Goal: Information Seeking & Learning: Learn about a topic

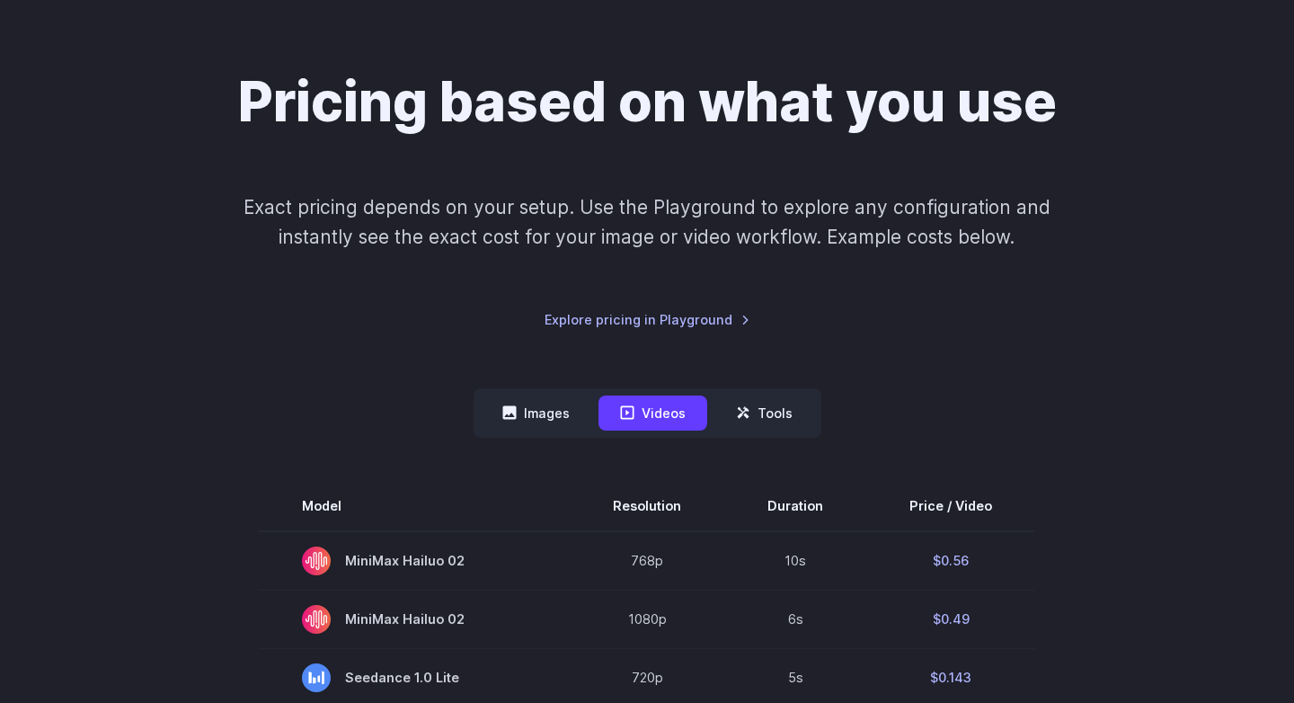
scroll to position [122, 0]
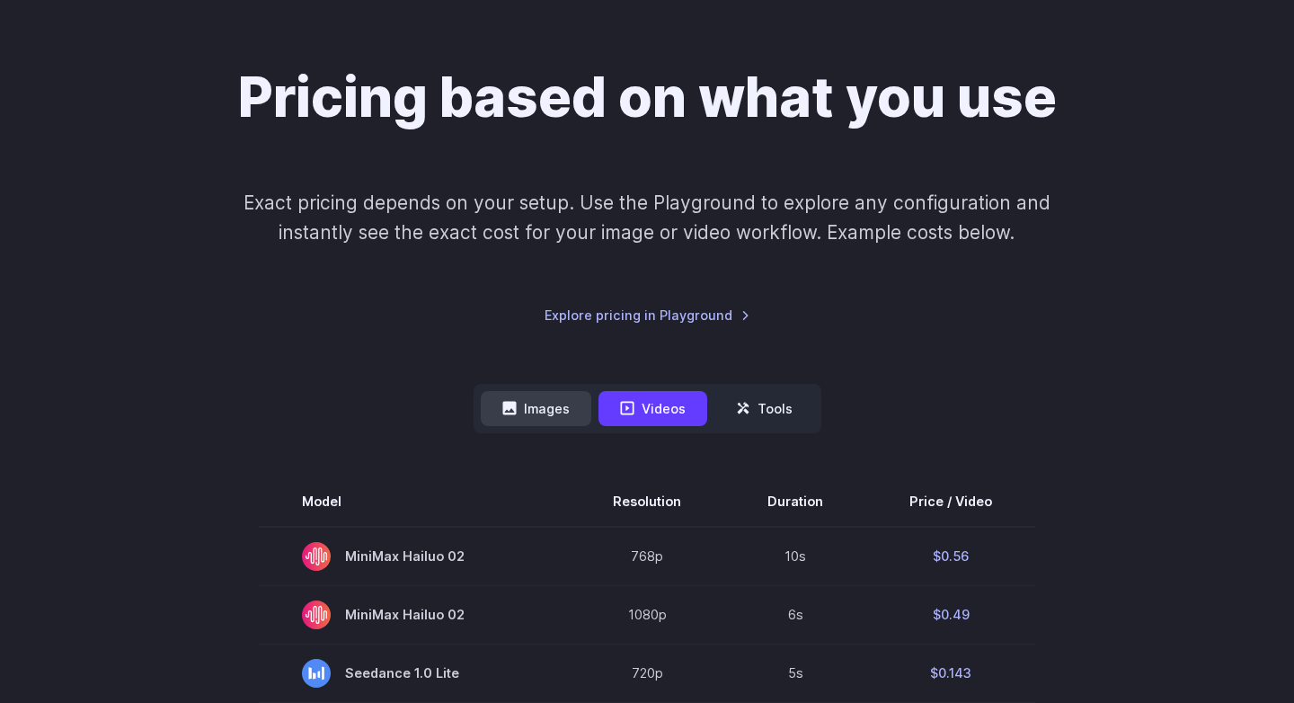
click at [564, 420] on button "Images" at bounding box center [536, 408] width 111 height 35
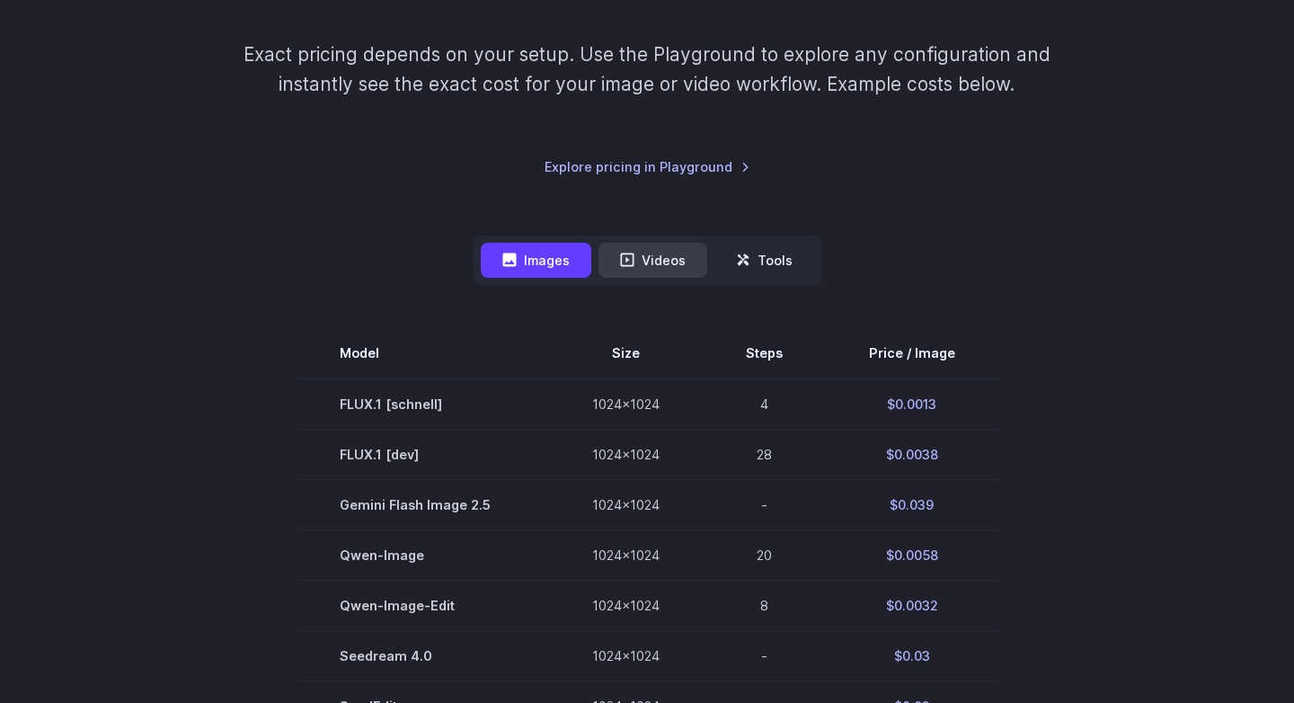
scroll to position [271, 0]
click at [631, 267] on button "Videos" at bounding box center [652, 259] width 109 height 35
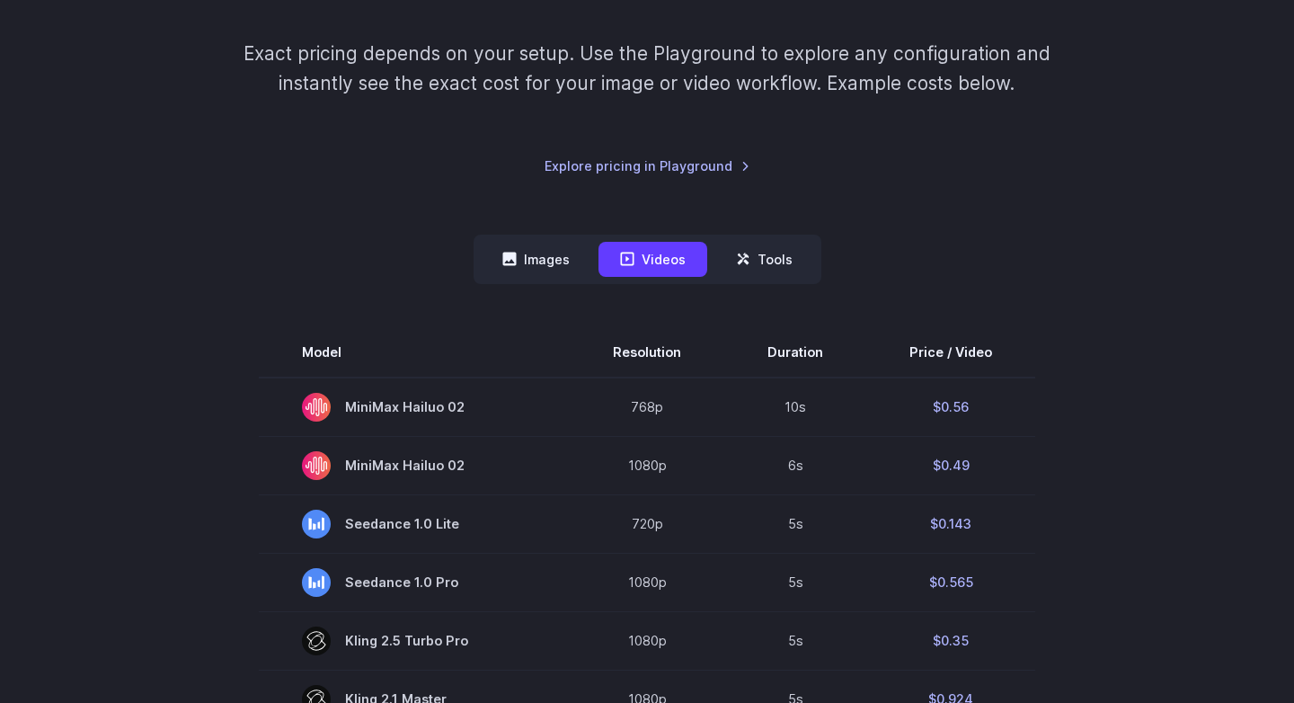
scroll to position [370, 0]
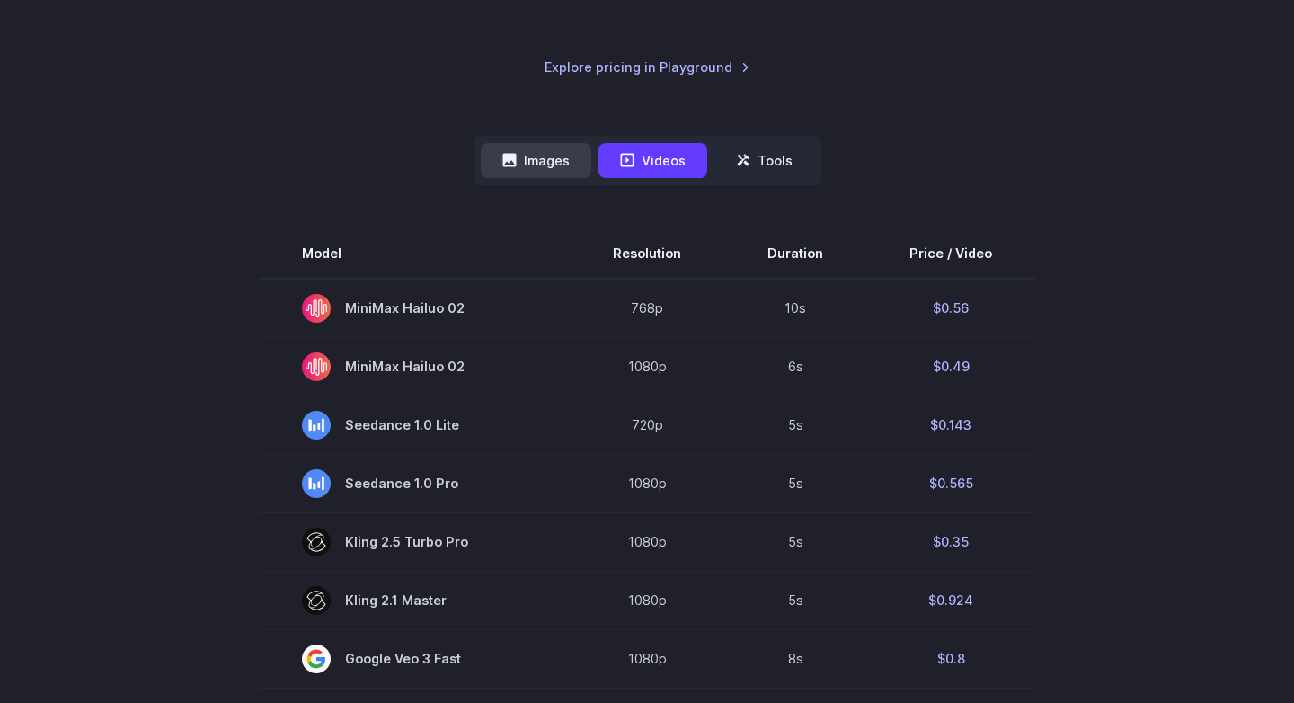
click at [528, 158] on button "Images" at bounding box center [536, 160] width 111 height 35
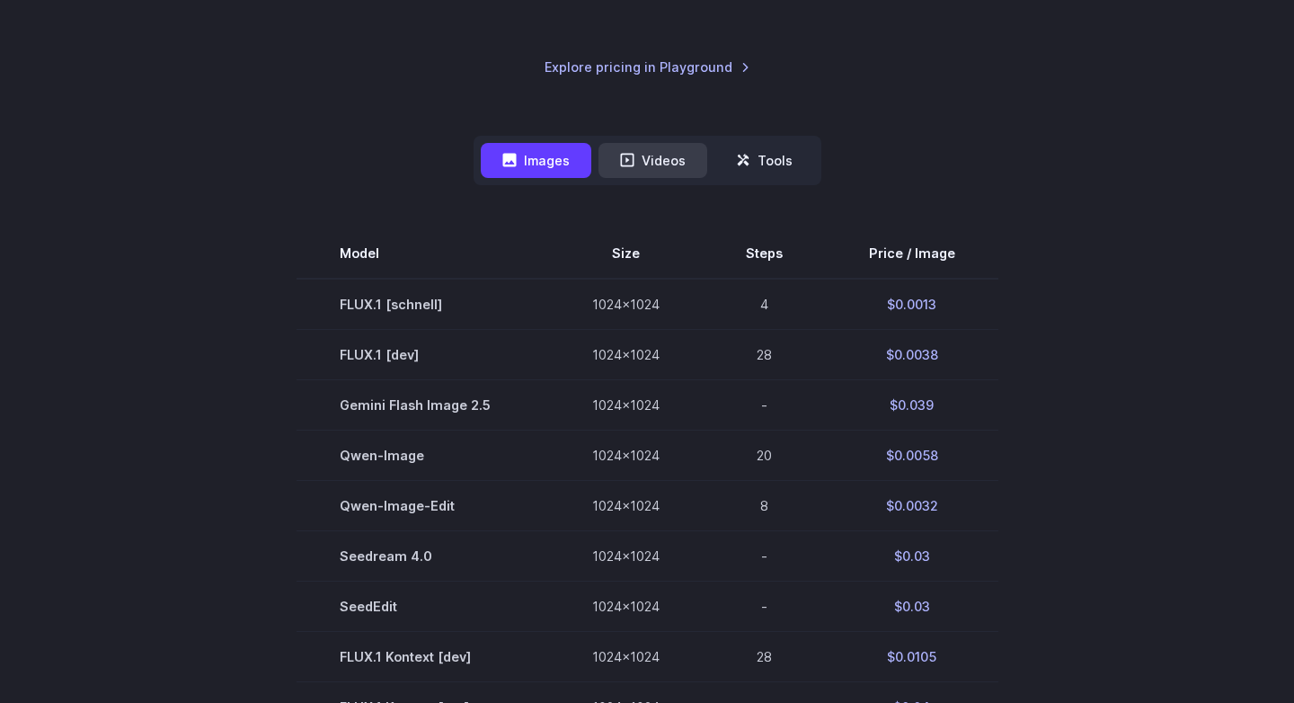
click at [614, 161] on button "Videos" at bounding box center [652, 160] width 109 height 35
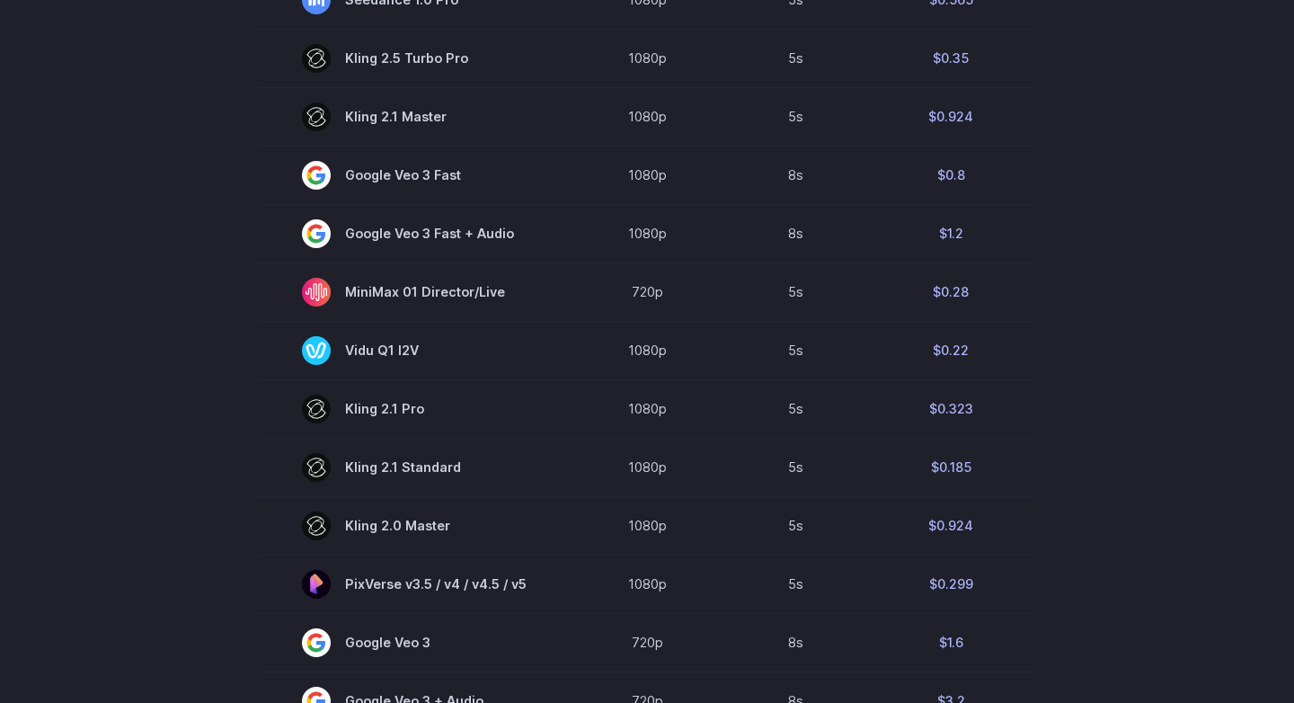
scroll to position [0, 0]
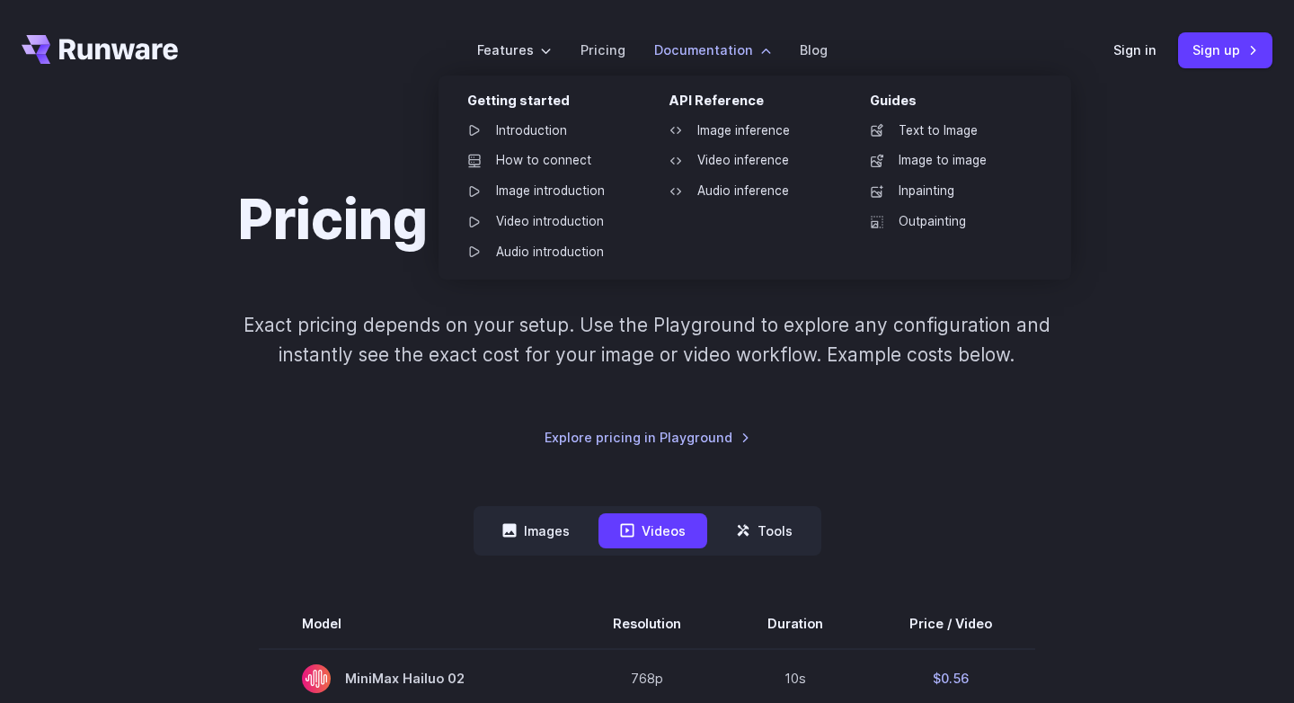
click at [687, 44] on label "Documentation" at bounding box center [712, 50] width 117 height 21
click at [731, 128] on link "Image inference" at bounding box center [747, 131] width 187 height 27
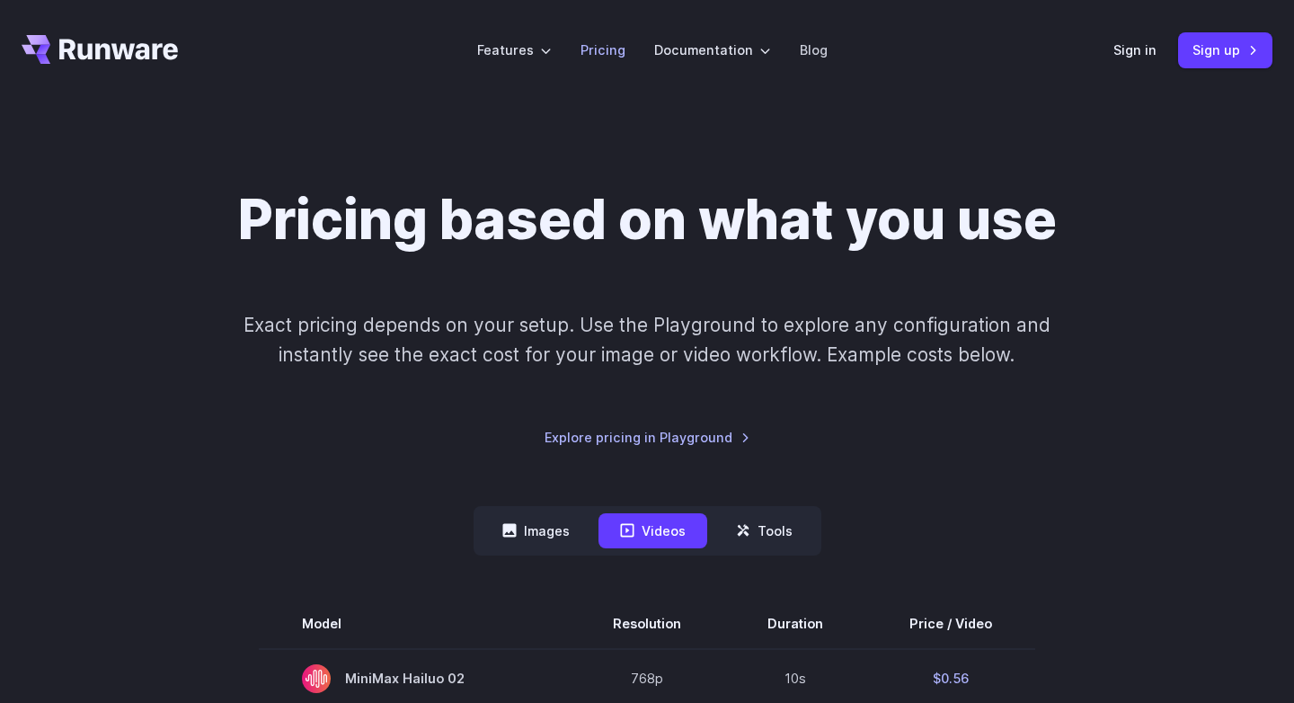
click at [591, 44] on link "Pricing" at bounding box center [602, 50] width 45 height 21
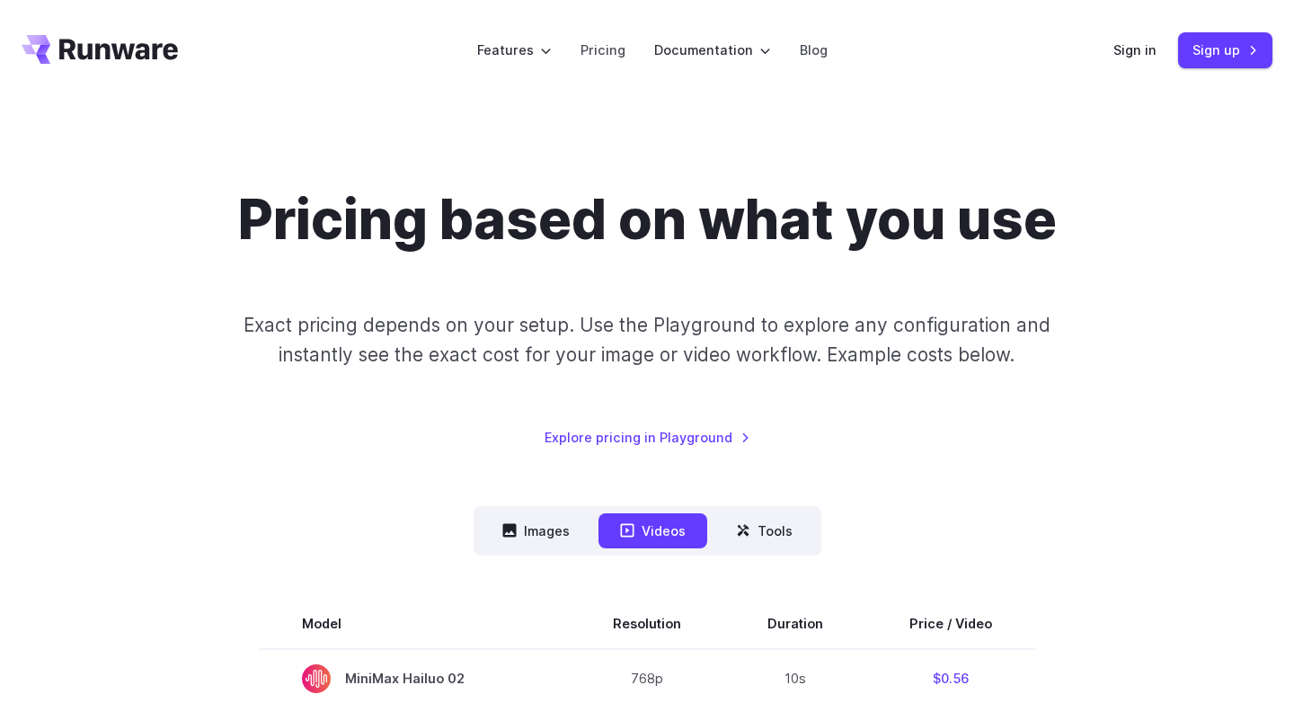
scroll to position [116, 0]
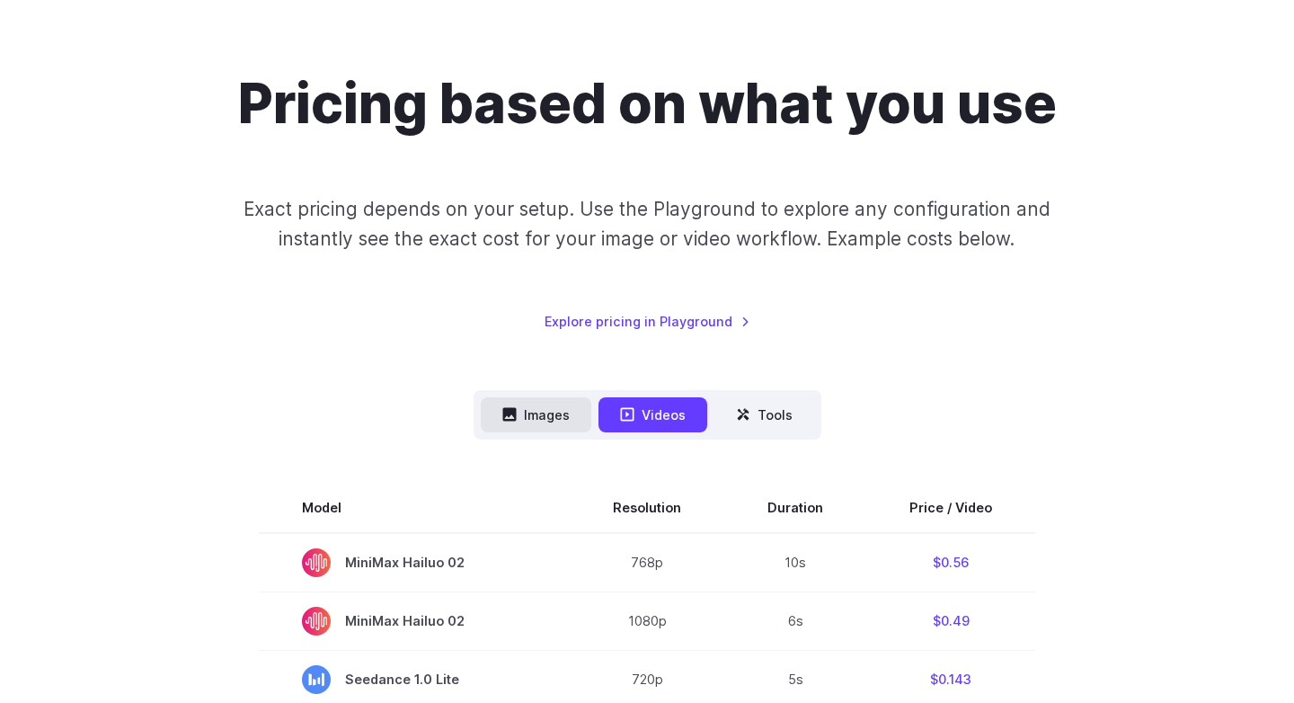
click at [518, 412] on button "Images" at bounding box center [536, 414] width 111 height 35
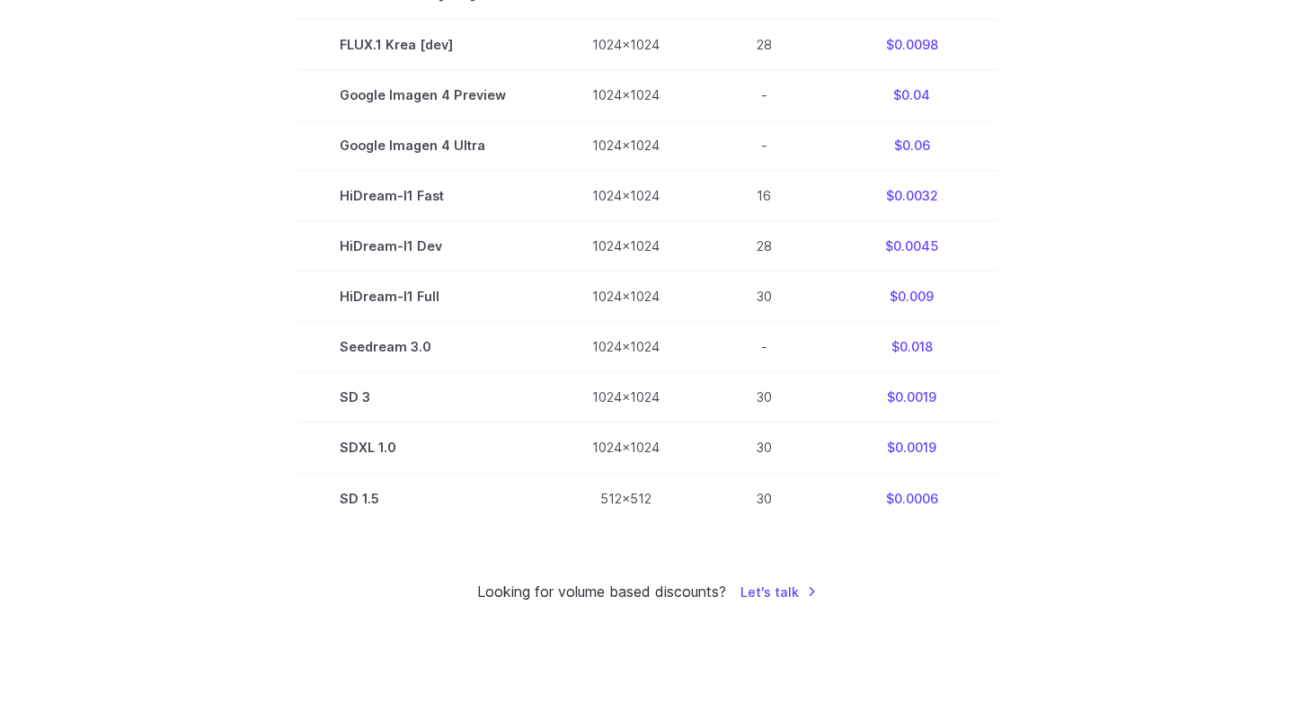
scroll to position [0, 0]
